Goal: Task Accomplishment & Management: Use online tool/utility

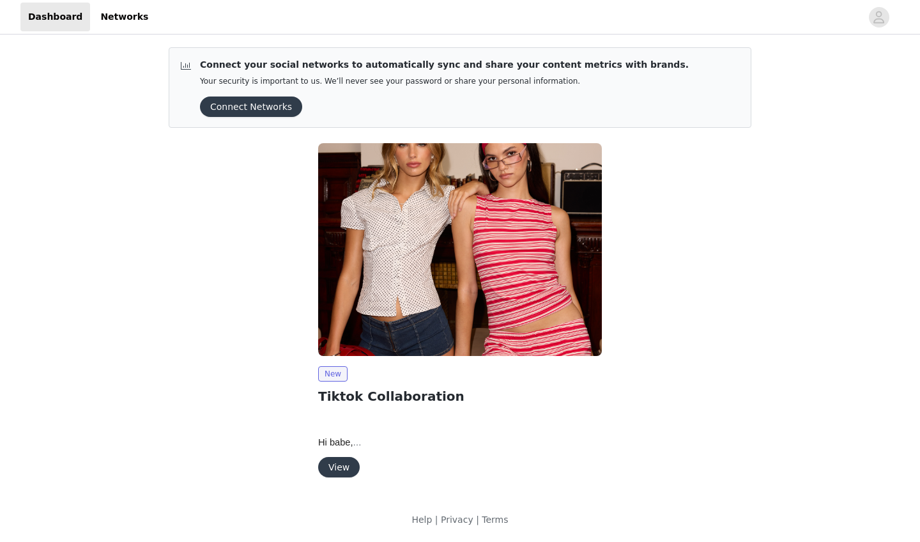
click at [329, 460] on button "View" at bounding box center [339, 467] width 42 height 20
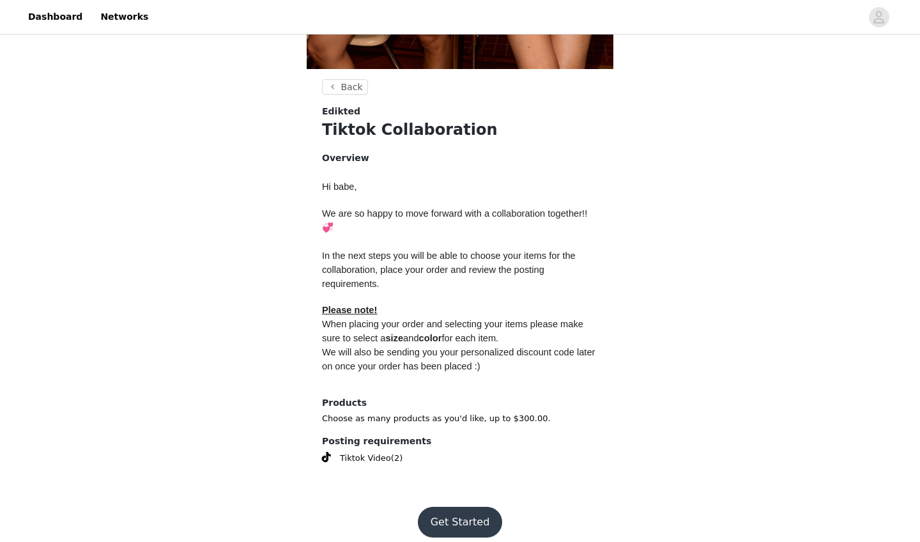
scroll to position [428, 0]
click at [452, 481] on button "Get Started" at bounding box center [460, 523] width 85 height 31
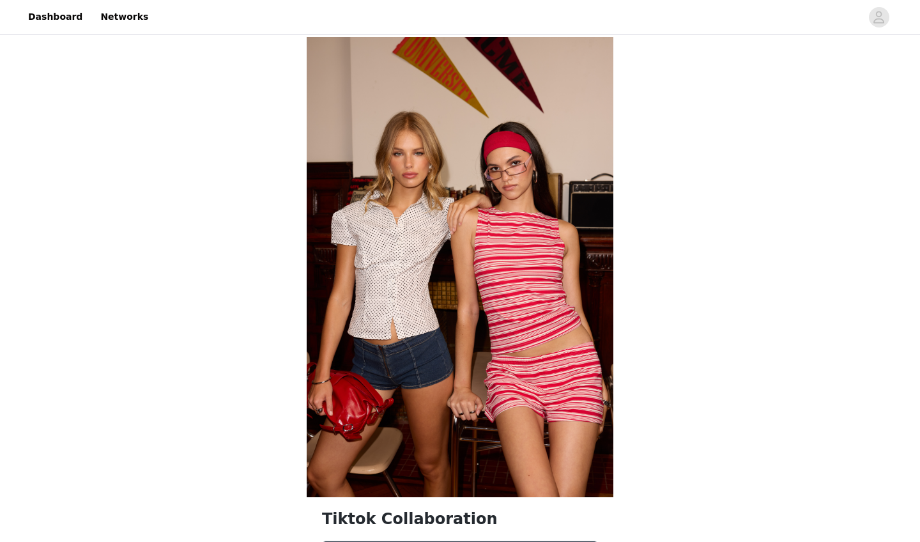
scroll to position [449, 0]
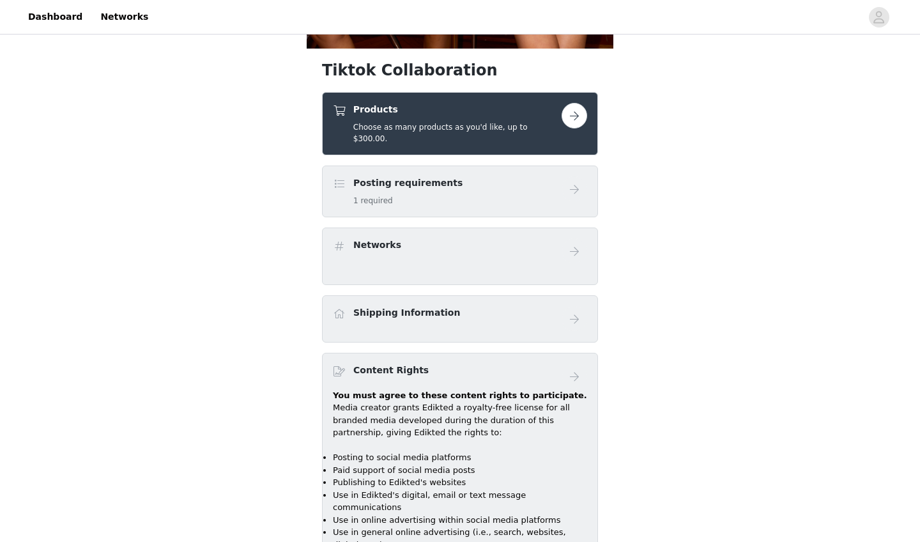
click at [491, 172] on div "Tiktok Collaboration Products Choose as many products as you'd like, up to $300…" at bounding box center [460, 167] width 920 height 1159
click at [491, 119] on button "button" at bounding box center [575, 116] width 26 height 26
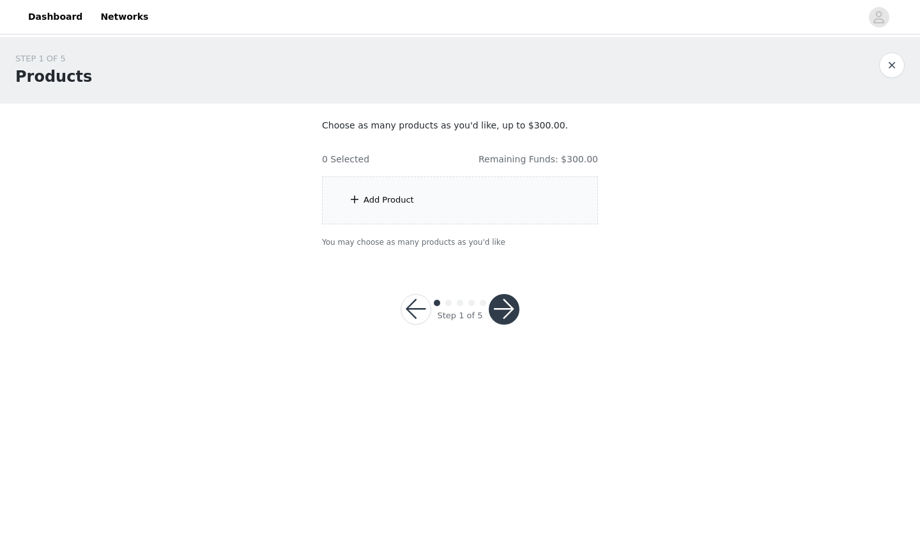
click at [491, 199] on div "Add Product" at bounding box center [460, 200] width 276 height 48
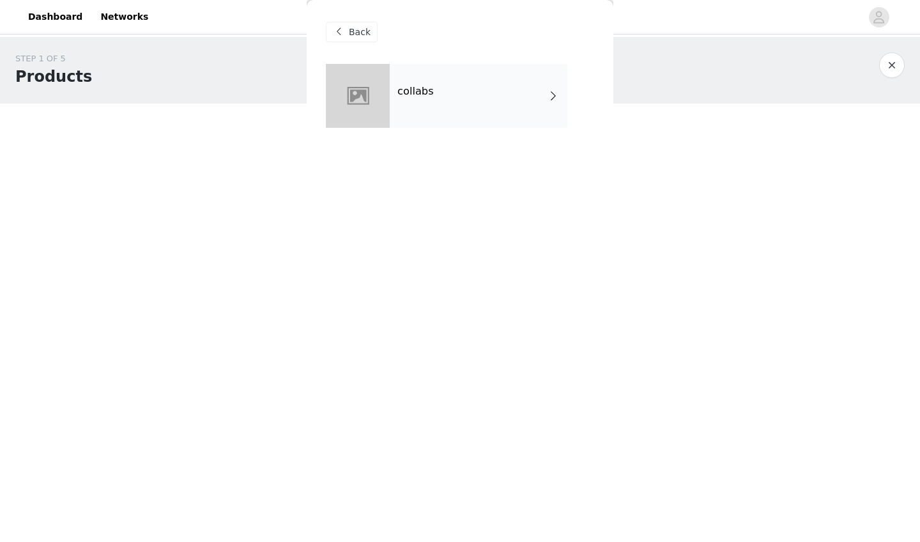
click at [491, 111] on div "collabs" at bounding box center [479, 96] width 178 height 64
